Goal: Task Accomplishment & Management: Use online tool/utility

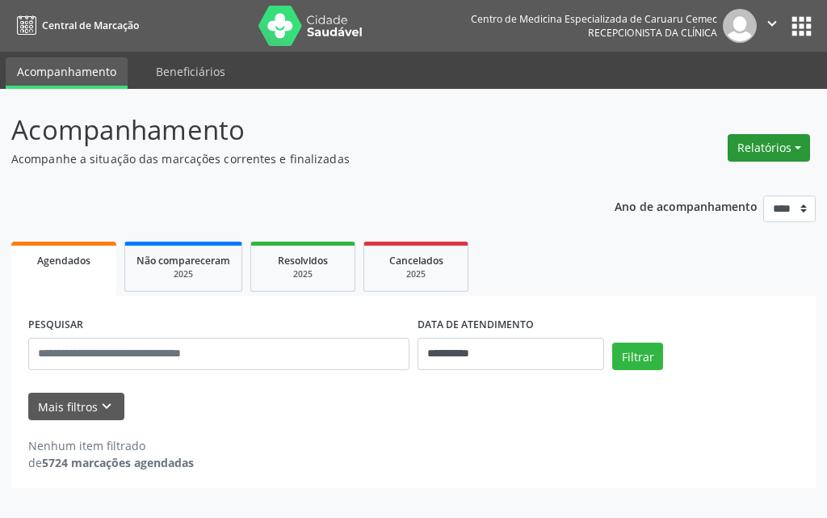
click at [775, 154] on button "Relatórios" at bounding box center [769, 147] width 82 height 27
click at [739, 179] on link "Agendamentos" at bounding box center [724, 182] width 174 height 23
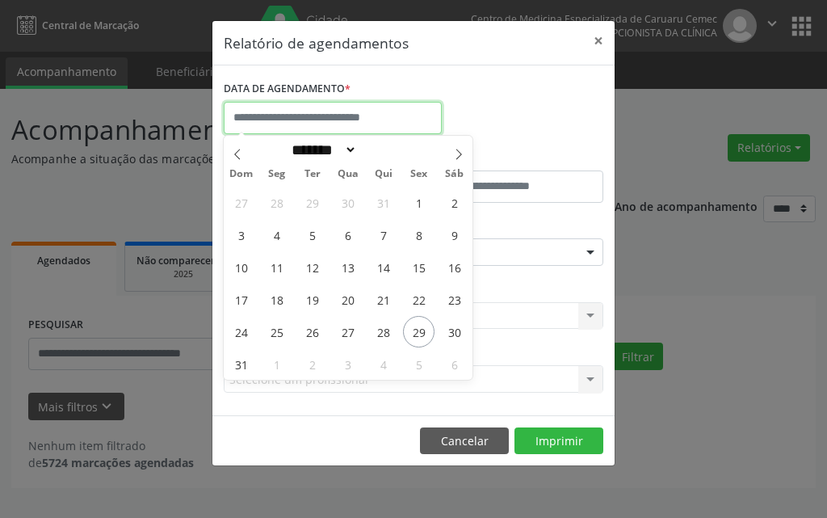
click at [304, 103] on input "text" at bounding box center [333, 118] width 218 height 32
click at [461, 156] on icon at bounding box center [458, 154] width 11 height 11
select select "*"
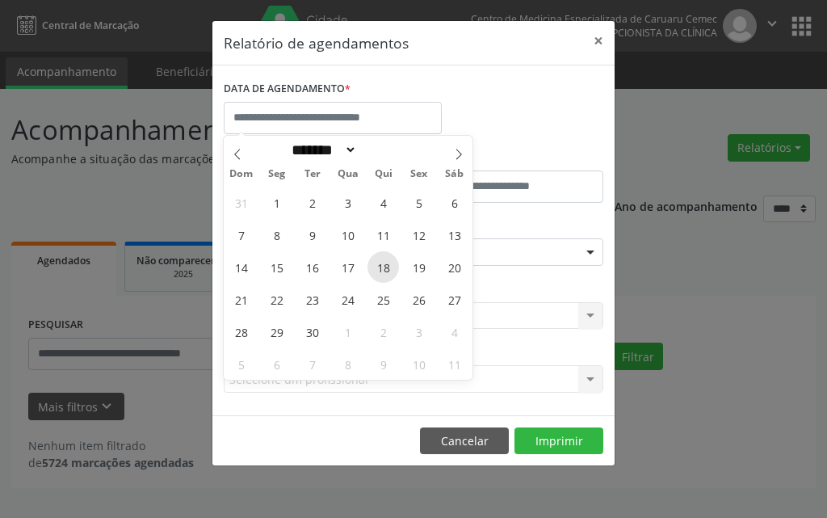
click at [384, 264] on span "18" at bounding box center [384, 267] width 32 height 32
type input "**********"
click at [384, 264] on span "18" at bounding box center [384, 267] width 32 height 32
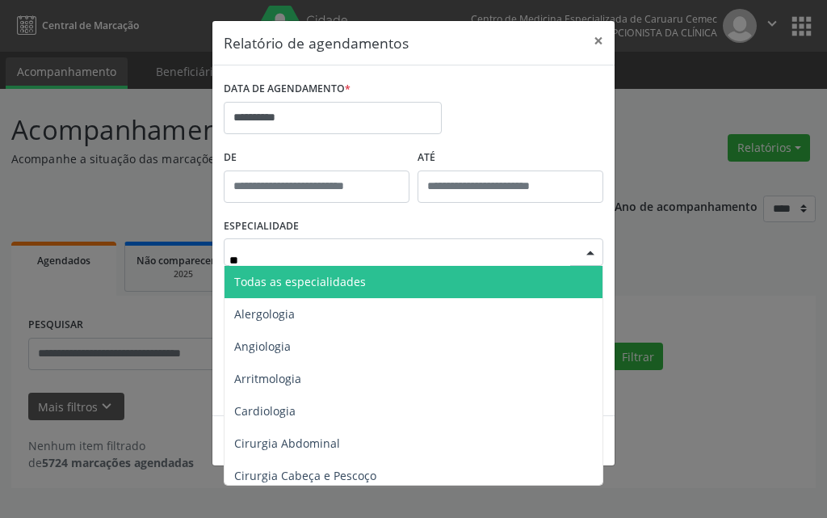
type input "***"
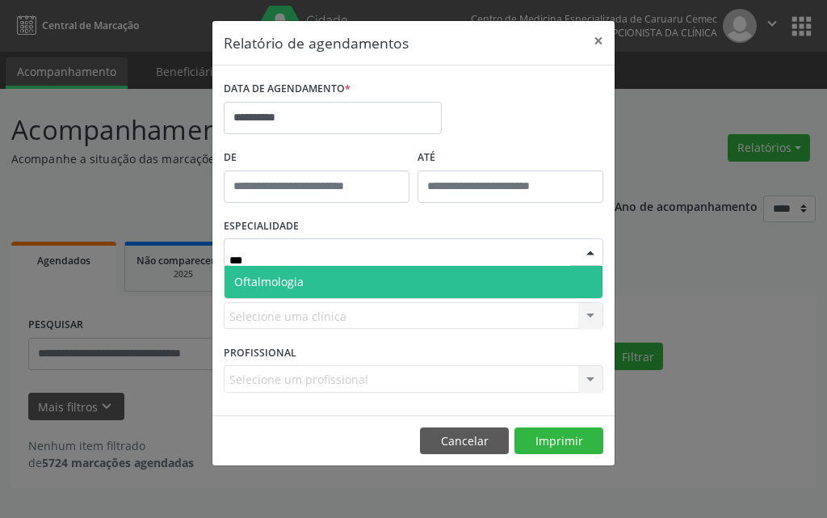
click at [356, 276] on span "Oftalmologia" at bounding box center [414, 282] width 378 height 32
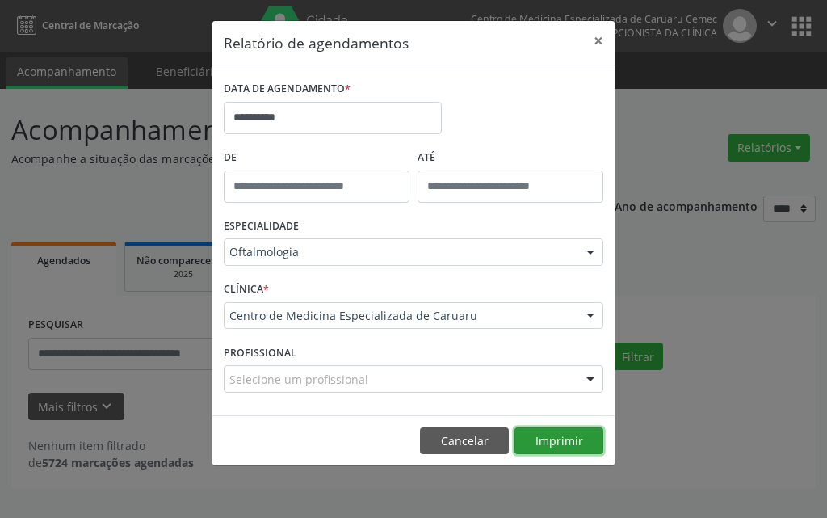
click at [566, 437] on button "Imprimir" at bounding box center [559, 440] width 89 height 27
